Goal: Task Accomplishment & Management: Use online tool/utility

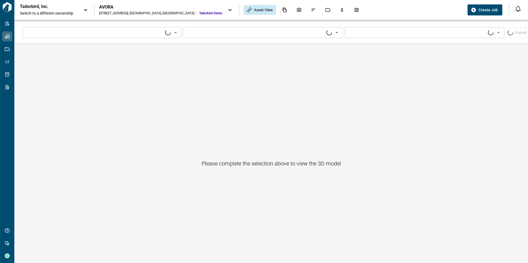
type input "****"
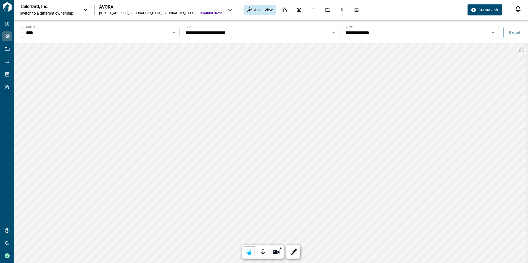
click at [427, 33] on input "**********" at bounding box center [415, 33] width 145 height 8
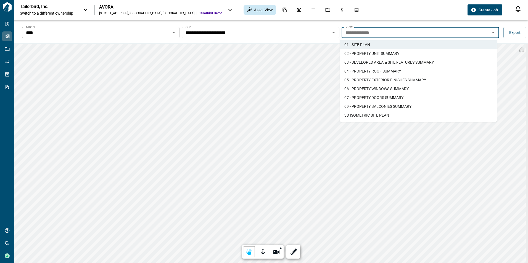
click at [403, 115] on li "3D ISOMETRIC SITE PLAN​" at bounding box center [418, 115] width 157 height 9
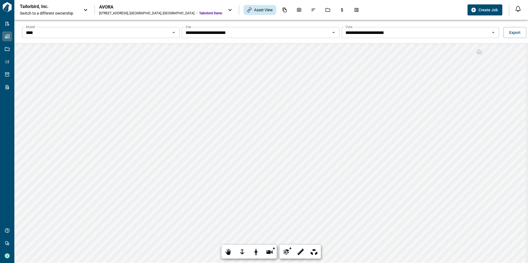
click at [367, 6] on div "Tailorbird, Inc. Switch to a different ownership AVORA [STREET_ADDRESS] Tailorb…" at bounding box center [242, 10] width 445 height 12
